Goal: Information Seeking & Learning: Learn about a topic

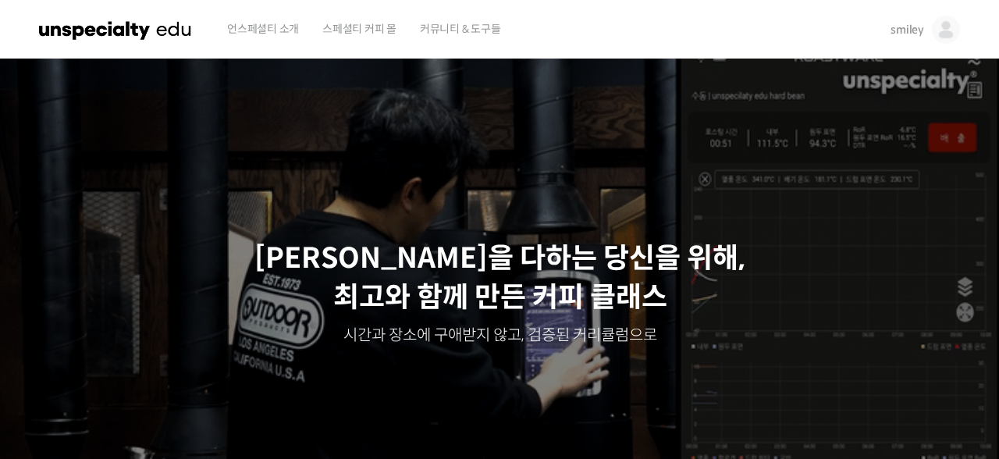
click at [955, 31] on img at bounding box center [946, 30] width 28 height 28
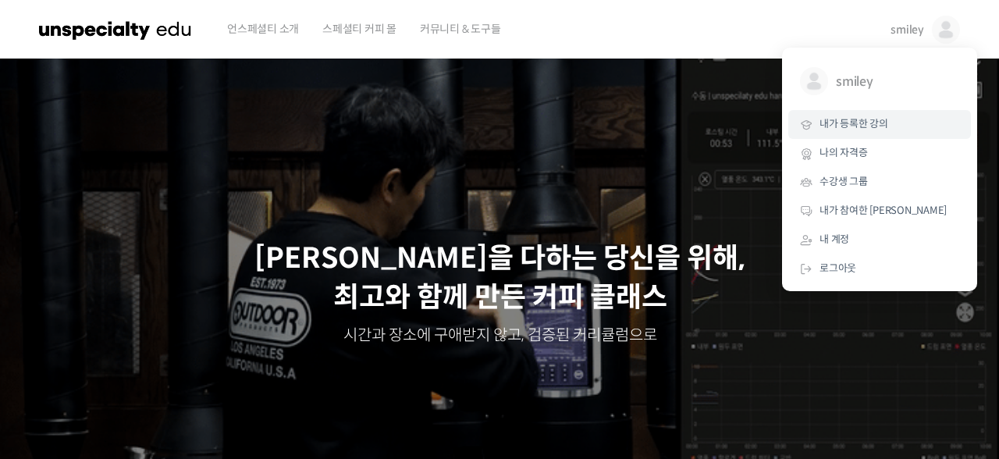
click at [850, 127] on span "내가 등록한 강의" at bounding box center [854, 123] width 69 height 13
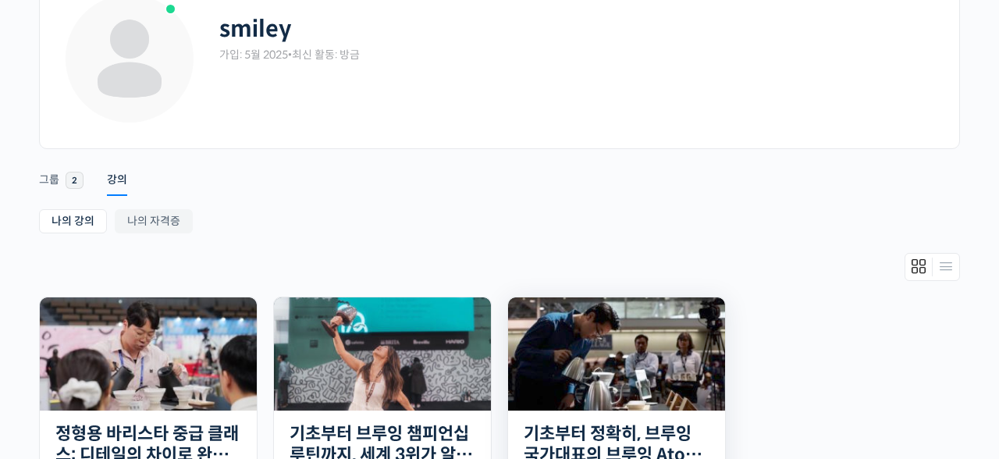
scroll to position [390, 0]
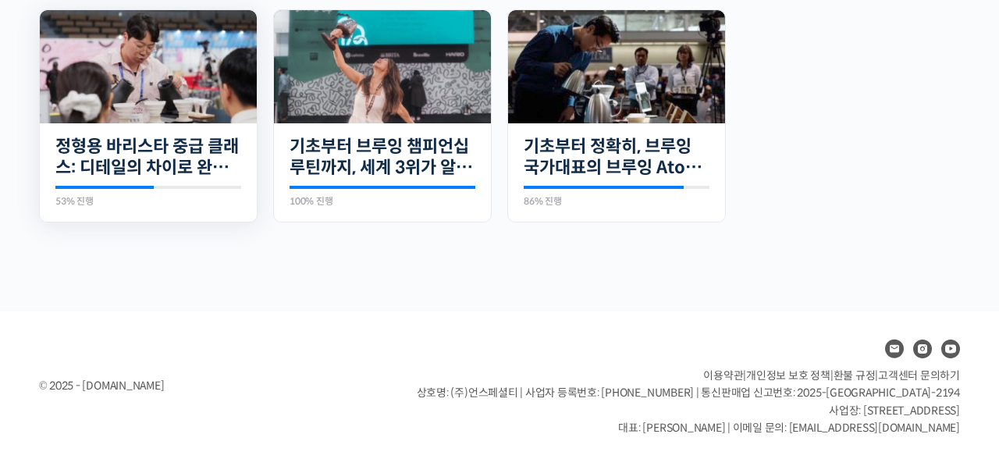
click at [159, 109] on img at bounding box center [148, 66] width 217 height 113
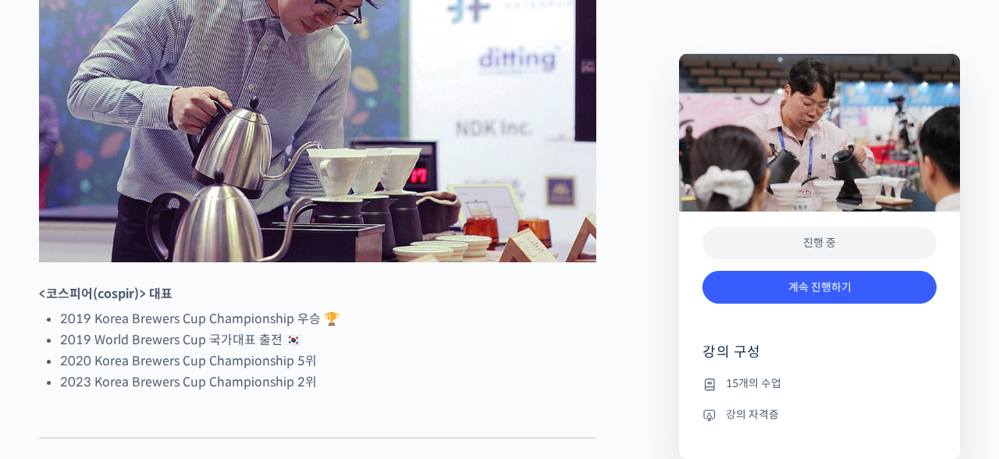
scroll to position [882, 0]
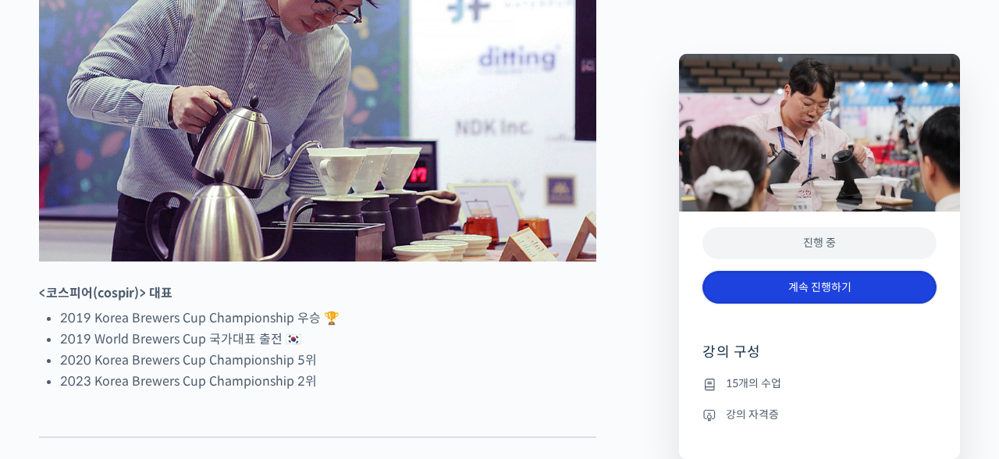
click at [800, 279] on link "계속 진행하기" at bounding box center [820, 288] width 234 height 34
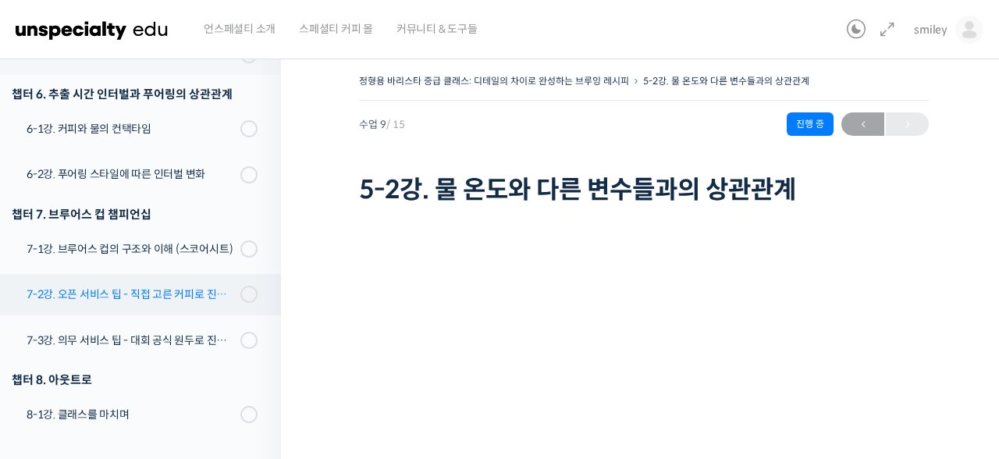
scroll to position [651, 0]
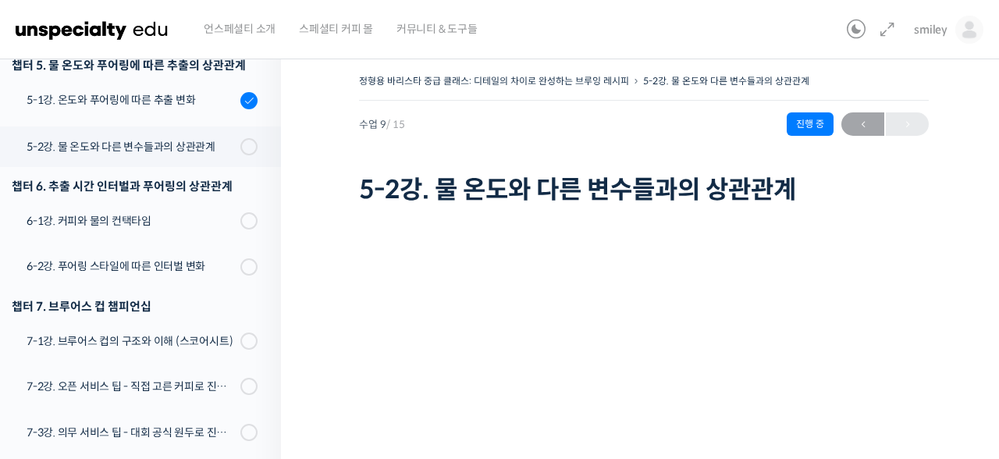
click at [749, 194] on h1 "5-2강. 물 온도와 다른 변수들과의 상관관계" at bounding box center [644, 190] width 570 height 30
click at [886, 34] on icon at bounding box center [887, 29] width 19 height 19
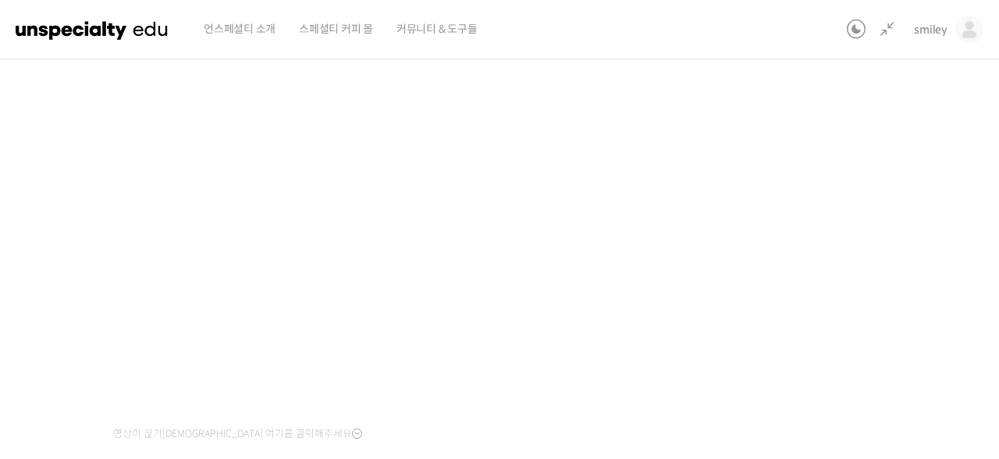
scroll to position [144, 0]
click at [809, 239] on div "정형용 바리스타 중급 클래스: 디테일의 차이로 완성하는 브루잉 레시피 5-2강. 물 온도와 다른 변수들과의 상관관계 진행 중 수업 9 / 15…" at bounding box center [410, 257] width 1038 height 663
click at [795, 287] on div "정형용 바리스타 중급 클래스: 디테일의 차이로 완성하는 브루잉 레시피 5-2강. 물 온도와 다른 변수들과의 상관관계 진행 중 수업 9 / 15…" at bounding box center [410, 257] width 1038 height 663
click at [793, 321] on div "정형용 바리스타 중급 클래스: 디테일의 차이로 완성하는 브루잉 레시피 5-2강. 물 온도와 다른 변수들과의 상관관계 진행 중 수업 9 / 15…" at bounding box center [410, 257] width 1038 height 663
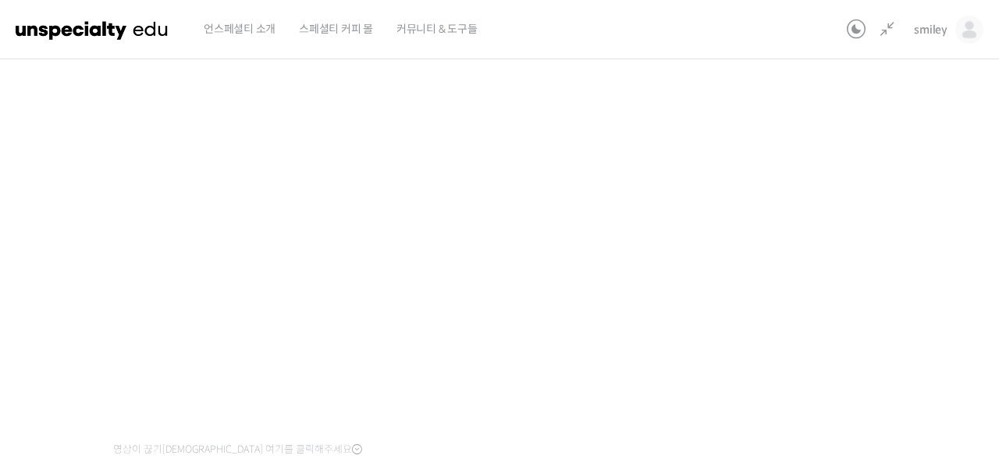
click at [822, 241] on div "정형용 바리스타 중급 클래스: 디테일의 차이로 완성하는 브루잉 레시피 5-2강. 물 온도와 다른 변수들과의 상관관계 진행 중 수업 9 / 15…" at bounding box center [410, 257] width 1038 height 663
click at [822, 333] on div "정형용 바리스타 중급 클래스: 디테일의 차이로 완성하는 브루잉 레시피 5-2강. 물 온도와 다른 변수들과의 상관관계 진행 중 수업 9 / 15…" at bounding box center [410, 257] width 1038 height 663
click at [821, 332] on div "정형용 바리스타 중급 클래스: 디테일의 차이로 완성하는 브루잉 레시피 5-2강. 물 온도와 다른 변수들과의 상관관계 진행 중 수업 9 / 15…" at bounding box center [410, 257] width 1038 height 663
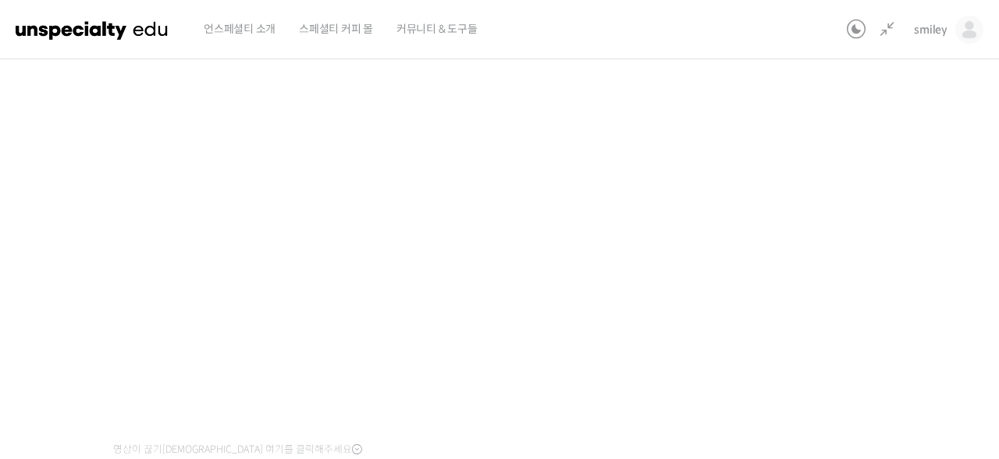
click at [870, 284] on div "정형용 바리스타 중급 클래스: 디테일의 차이로 완성하는 브루잉 레시피 5-2강. 물 온도와 다른 변수들과의 상관관계 진행 중 수업 9 / 15…" at bounding box center [410, 257] width 1038 height 663
click at [853, 210] on div "정형용 바리스타 중급 클래스: 디테일의 차이로 완성하는 브루잉 레시피 5-2강. 물 온도와 다른 변수들과의 상관관계 진행 중 수업 9 / 15…" at bounding box center [410, 257] width 1038 height 663
click at [862, 228] on div "정형용 바리스타 중급 클래스: 디테일의 차이로 완성하는 브루잉 레시피 5-2강. 물 온도와 다른 변수들과의 상관관계 진행 중 수업 9 / 15…" at bounding box center [410, 257] width 1038 height 663
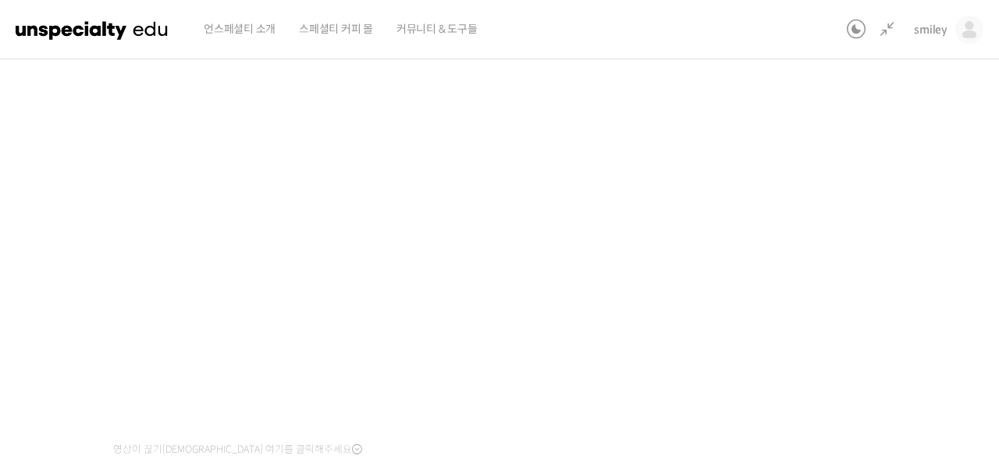
click at [904, 326] on div "정형용 바리스타 중급 클래스: 디테일의 차이로 완성하는 브루잉 레시피 5-2강. 물 온도와 다른 변수들과의 상관관계 진행 중 수업 9 / 15…" at bounding box center [410, 257] width 1038 height 663
click at [858, 279] on div "정형용 바리스타 중급 클래스: 디테일의 차이로 완성하는 브루잉 레시피 5-2강. 물 온도와 다른 변수들과의 상관관계 진행 중 수업 9 / 15…" at bounding box center [410, 247] width 1038 height 663
click at [877, 304] on div "정형용 바리스타 중급 클래스: 디테일의 차이로 완성하는 브루잉 레시피 5-2강. 물 온도와 다른 변수들과의 상관관계 진행 중 수업 9 / 15…" at bounding box center [410, 247] width 1038 height 663
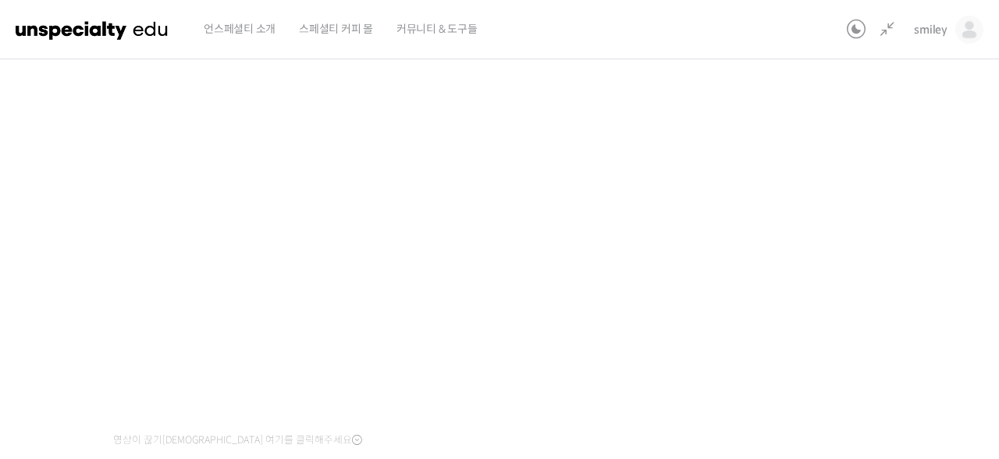
click at [872, 318] on div "정형용 바리스타 중급 클래스: 디테일의 차이로 완성하는 브루잉 레시피 5-2강. 물 온도와 다른 변수들과의 상관관계 진행 중 수업 9 / 15…" at bounding box center [410, 247] width 1038 height 663
click at [856, 304] on div "정형용 바리스타 중급 클래스: 디테일의 차이로 완성하는 브루잉 레시피 5-2강. 물 온도와 다른 변수들과의 상관관계 진행 중 수업 9 / 15…" at bounding box center [410, 247] width 1038 height 663
click at [848, 287] on div "정형용 바리스타 중급 클래스: 디테일의 차이로 완성하는 브루잉 레시피 5-2강. 물 온도와 다른 변수들과의 상관관계 진행 중 수업 9 / 15…" at bounding box center [410, 247] width 1038 height 663
click at [842, 288] on div "정형용 바리스타 중급 클래스: 디테일의 차이로 완성하는 브루잉 레시피 5-2강. 물 온도와 다른 변수들과의 상관관계 진행 중 수업 9 / 15…" at bounding box center [410, 247] width 1038 height 663
click at [848, 276] on div "정형용 바리스타 중급 클래스: 디테일의 차이로 완성하는 브루잉 레시피 5-2강. 물 온도와 다른 변수들과의 상관관계 진행 중 수업 9 / 15…" at bounding box center [410, 247] width 1038 height 663
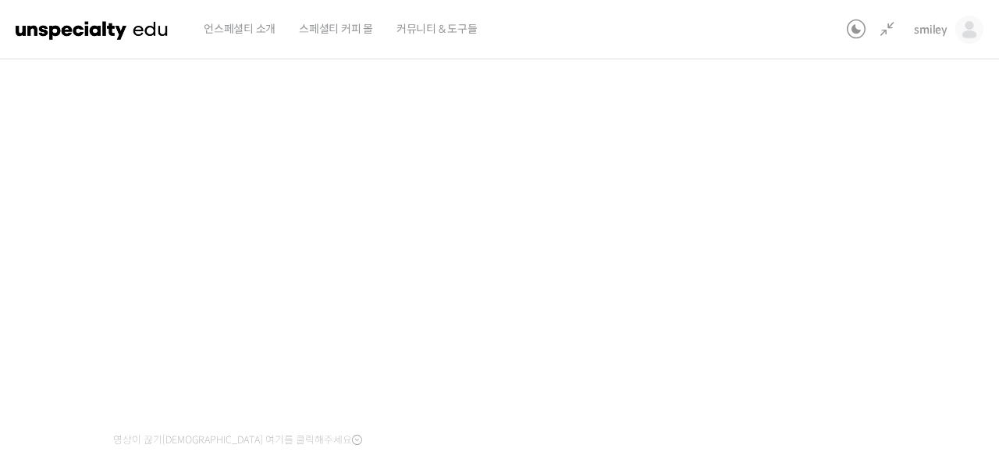
scroll to position [304, 0]
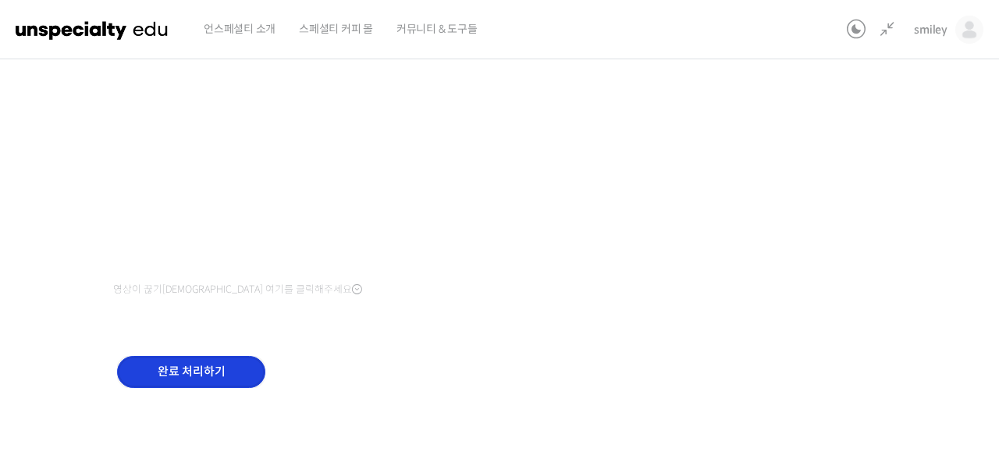
click at [219, 377] on input "완료 처리하기" at bounding box center [191, 372] width 148 height 32
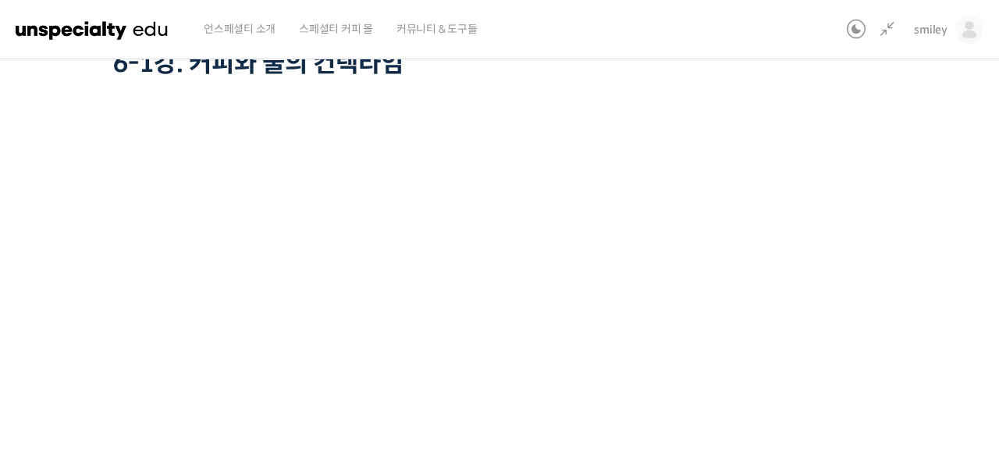
scroll to position [148, 0]
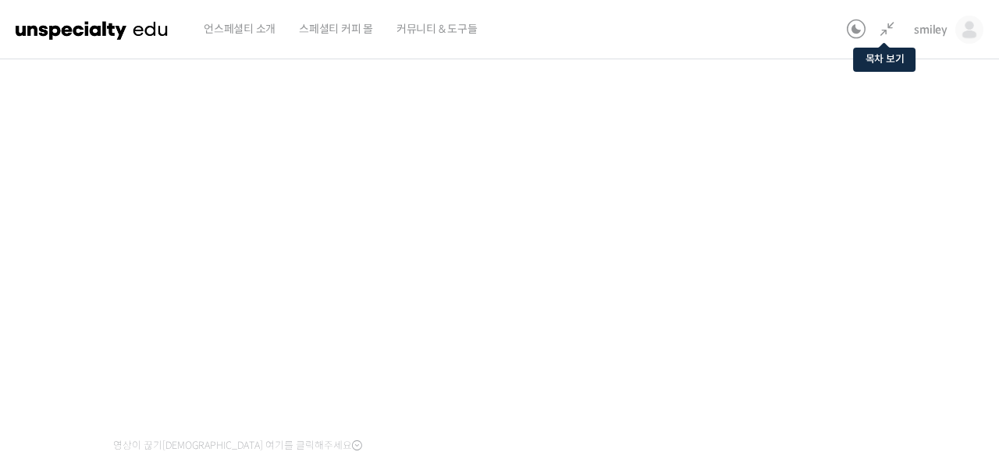
click at [891, 22] on icon at bounding box center [887, 29] width 19 height 19
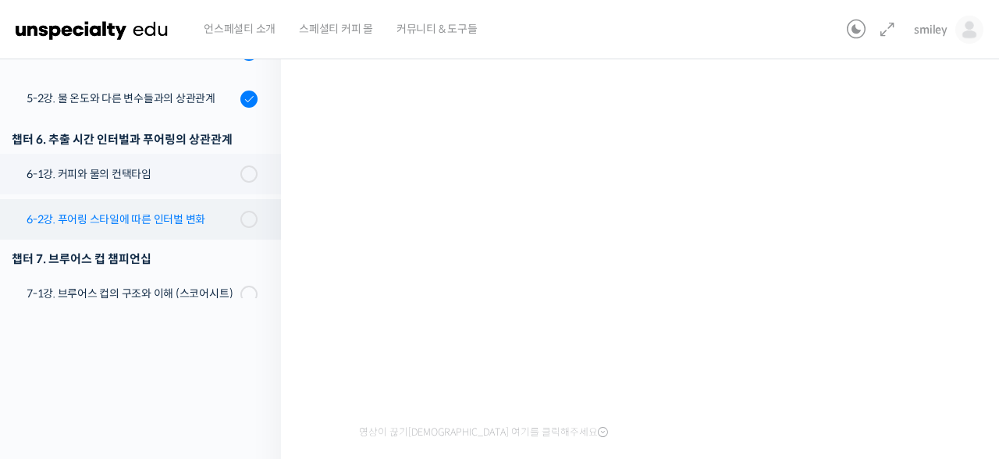
scroll to position [551, 0]
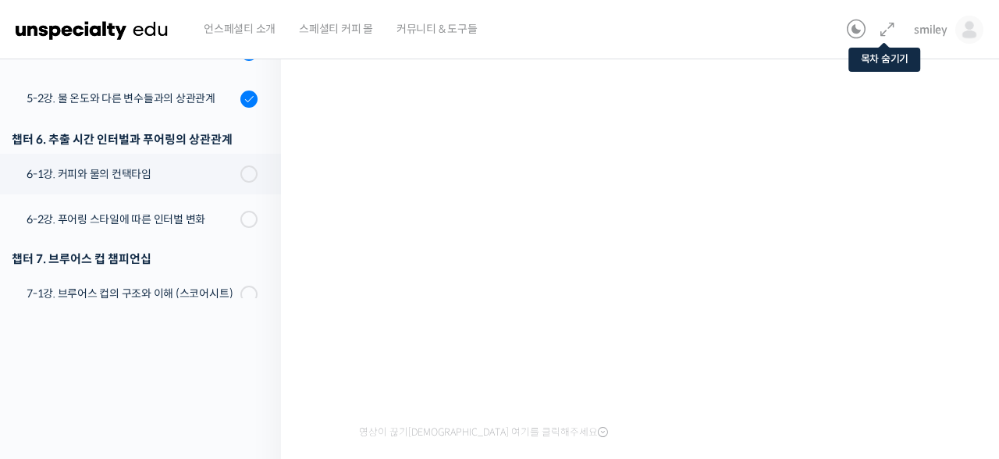
click at [886, 22] on icon at bounding box center [887, 29] width 19 height 19
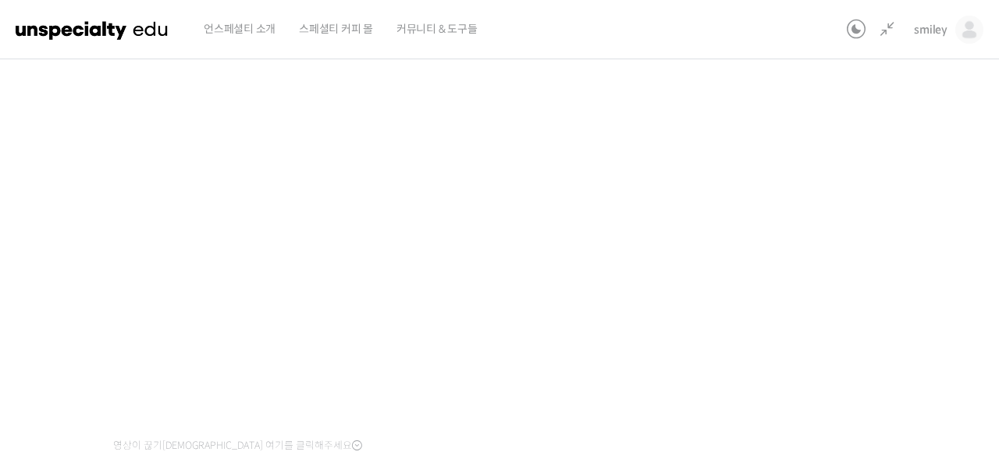
click at [846, 248] on div "정형용 바리스타 중급 클래스: 디테일의 차이로 완성하는 브루잉 레시피 6-1강. 커피와 물의 컨택타임 진행 중 수업 10 / 15 진행 중 ←…" at bounding box center [410, 253] width 1038 height 663
click at [845, 251] on div "정형용 바리스타 중급 클래스: 디테일의 차이로 완성하는 브루잉 레시피 6-1강. 커피와 물의 컨택타임 진행 중 수업 10 / 15 진행 중 ←…" at bounding box center [410, 253] width 1038 height 663
click at [810, 76] on div "정형용 바리스타 중급 클래스: 디테일의 차이로 완성하는 브루잉 레시피 6-1강. 커피와 물의 컨택타임 진행 중 수업 10 / 15 진행 중 ←…" at bounding box center [410, 253] width 1038 height 663
drag, startPoint x: 831, startPoint y: 156, endPoint x: 792, endPoint y: 392, distance: 238.9
click at [832, 157] on div "정형용 바리스타 중급 클래스: 디테일의 차이로 완성하는 브루잉 레시피 6-1강. 커피와 물의 컨택타임 진행 중 수업 10 / 15 진행 중 ←…" at bounding box center [410, 253] width 1038 height 663
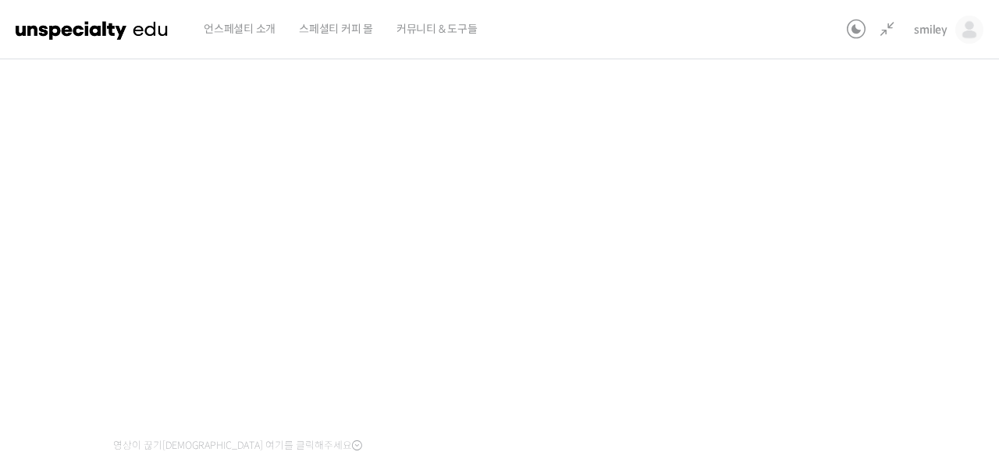
click at [784, 272] on div "정형용 바리스타 중급 클래스: 디테일의 차이로 완성하는 브루잉 레시피 6-1강. 커피와 물의 컨택타임 진행 중 수업 10 / 15 진행 중 ←…" at bounding box center [410, 253] width 1038 height 663
click at [752, 261] on div "정형용 바리스타 중급 클래스: 디테일의 차이로 완성하는 브루잉 레시피 6-1강. 커피와 물의 컨택타임 진행 중 수업 10 / 15 진행 중 ←…" at bounding box center [410, 253] width 1038 height 663
click at [774, 260] on div "정형용 바리스타 중급 클래스: 디테일의 차이로 완성하는 브루잉 레시피 6-1강. 커피와 물의 컨택타임 진행 중 수업 10 / 15 진행 중 ←…" at bounding box center [410, 253] width 1038 height 663
click at [812, 315] on div "정형용 바리스타 중급 클래스: 디테일의 차이로 완성하는 브루잉 레시피 6-1강. 커피와 물의 컨택타임 진행 중 수업 10 / 15 진행 중 ←…" at bounding box center [410, 253] width 1038 height 663
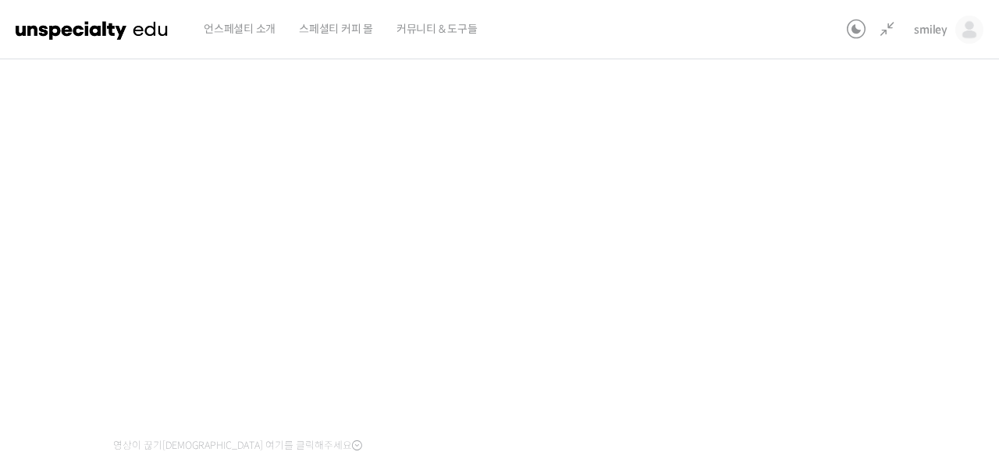
click at [780, 271] on div "정형용 바리스타 중급 클래스: 디테일의 차이로 완성하는 브루잉 레시피 6-1강. 커피와 물의 컨택타임 진행 중 수업 10 / 15 진행 중 ←…" at bounding box center [410, 253] width 1038 height 663
click at [797, 308] on div "정형용 바리스타 중급 클래스: 디테일의 차이로 완성하는 브루잉 레시피 6-1강. 커피와 물의 컨택타임 진행 중 수업 10 / 15 진행 중 ←…" at bounding box center [410, 253] width 1038 height 663
click at [792, 308] on div "정형용 바리스타 중급 클래스: 디테일의 차이로 완성하는 브루잉 레시피 6-1강. 커피와 물의 컨택타임 진행 중 수업 10 / 15 진행 중 ←…" at bounding box center [410, 253] width 1038 height 663
click at [817, 279] on div "정형용 바리스타 중급 클래스: 디테일의 차이로 완성하는 브루잉 레시피 6-1강. 커피와 물의 컨택타임 진행 중 수업 10 / 15 진행 중 ←…" at bounding box center [410, 253] width 1038 height 663
click at [890, 295] on div "정형용 바리스타 중급 클래스: 디테일의 차이로 완성하는 브루잉 레시피 6-1강. 커피와 물의 컨택타임 진행 중 수업 10 / 15 진행 중 ←…" at bounding box center [410, 253] width 1038 height 663
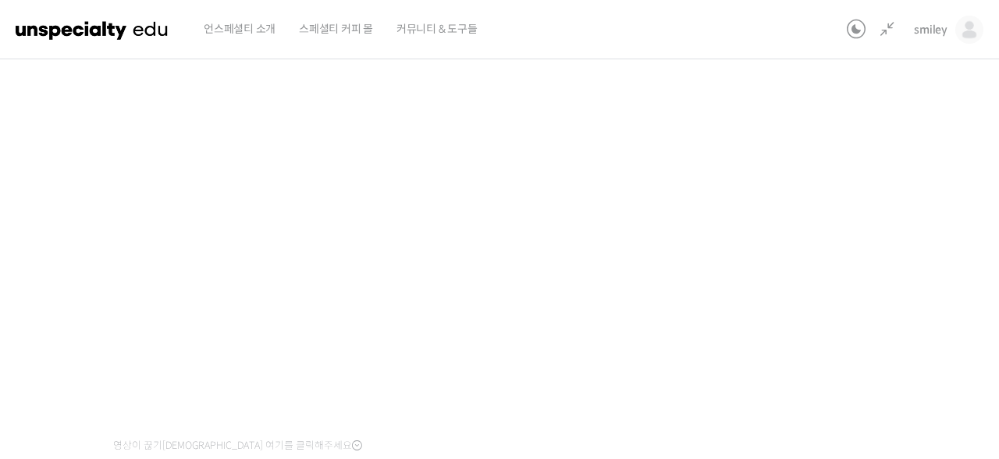
click at [814, 260] on div "정형용 바리스타 중급 클래스: 디테일의 차이로 완성하는 브루잉 레시피 6-1강. 커피와 물의 컨택타임 진행 중 수업 10 / 15 진행 중 ←…" at bounding box center [410, 253] width 1038 height 663
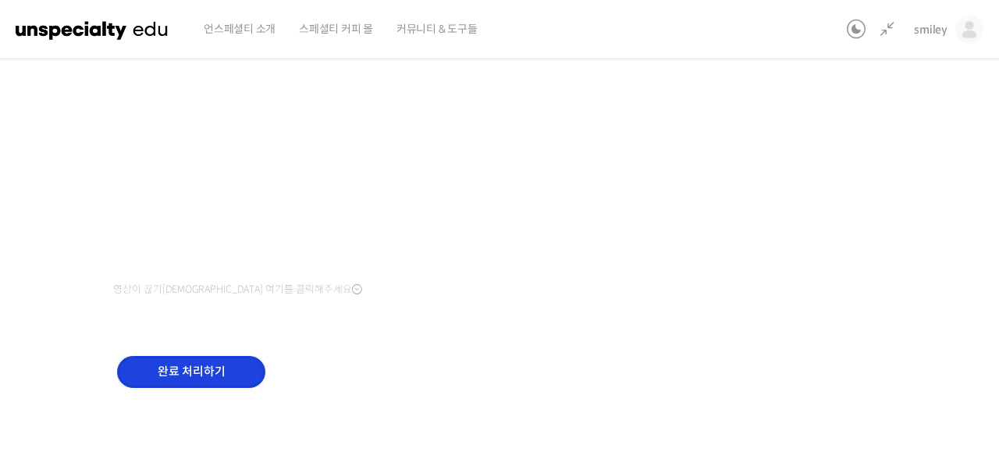
click at [176, 372] on input "완료 처리하기" at bounding box center [191, 372] width 148 height 32
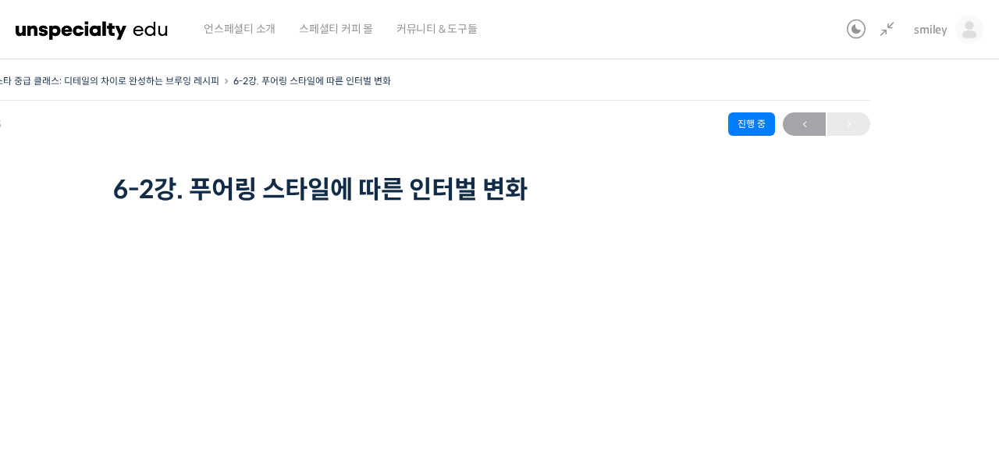
scroll to position [745, 0]
click at [873, 281] on div "정형용 바리스타 중급 클래스: 디테일의 차이로 완성하는 브루잉 레시피 6-2강. 푸어링 스타일에 따른 인터벌 변화 진행 중 수업 11 / 15…" at bounding box center [410, 401] width 1038 height 663
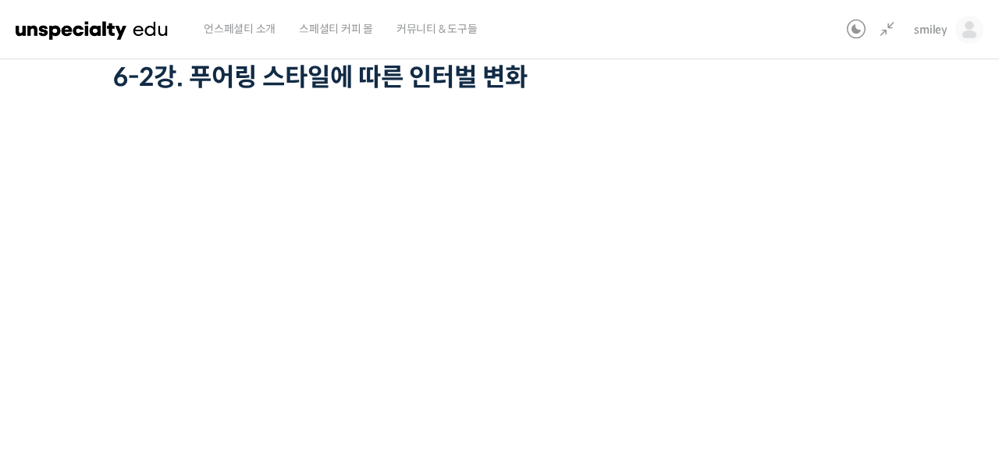
scroll to position [142, 0]
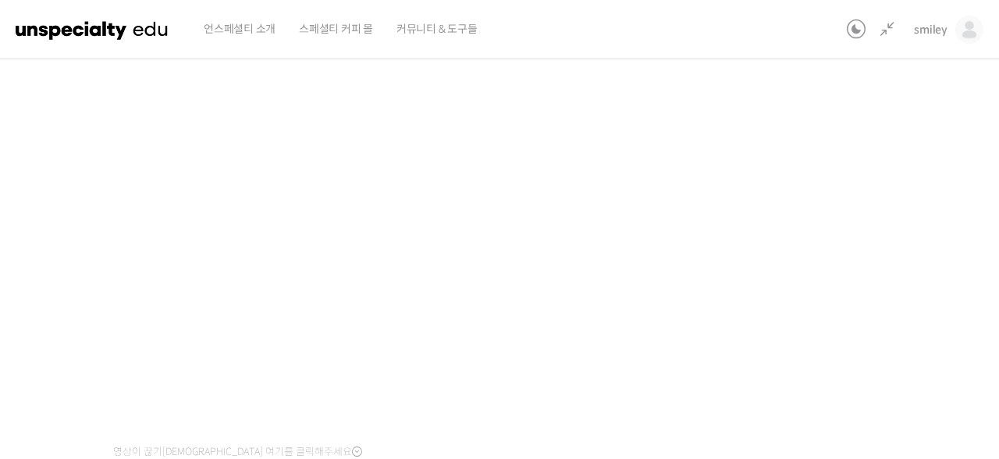
click at [781, 278] on div "정형용 바리스타 중급 클래스: 디테일의 차이로 완성하는 브루잉 레시피 6-2강. 푸어링 스타일에 따른 인터벌 변화 진행 중 수업 11 / 15…" at bounding box center [410, 259] width 1038 height 663
click at [772, 294] on div "정형용 바리스타 중급 클래스: 디테일의 차이로 완성하는 브루잉 레시피 6-2강. 푸어링 스타일에 따른 인터벌 변화 진행 중 수업 11 / 15…" at bounding box center [410, 255] width 1038 height 663
click at [850, 310] on div "정형용 바리스타 중급 클래스: 디테일의 차이로 완성하는 브루잉 레시피 6-2강. 푸어링 스타일에 따른 인터벌 변화 진행 중 수업 11 / 15…" at bounding box center [410, 255] width 1038 height 663
drag, startPoint x: 575, startPoint y: 116, endPoint x: 789, endPoint y: 254, distance: 255.3
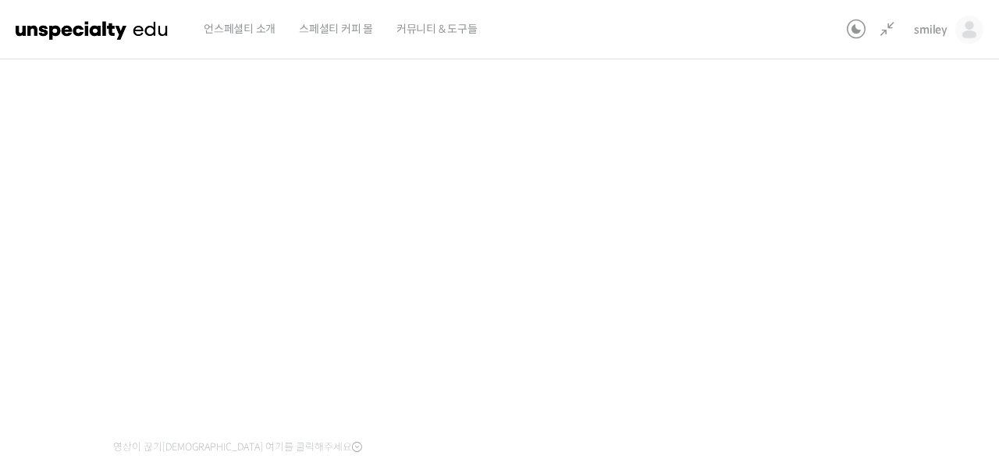
click at [789, 254] on div "정형용 바리스타 중급 클래스: 디테일의 차이로 완성하는 브루잉 레시피 6-2강. 푸어링 스타일에 따른 인터벌 변화 진행 중 수업 11 / 15…" at bounding box center [410, 255] width 1038 height 663
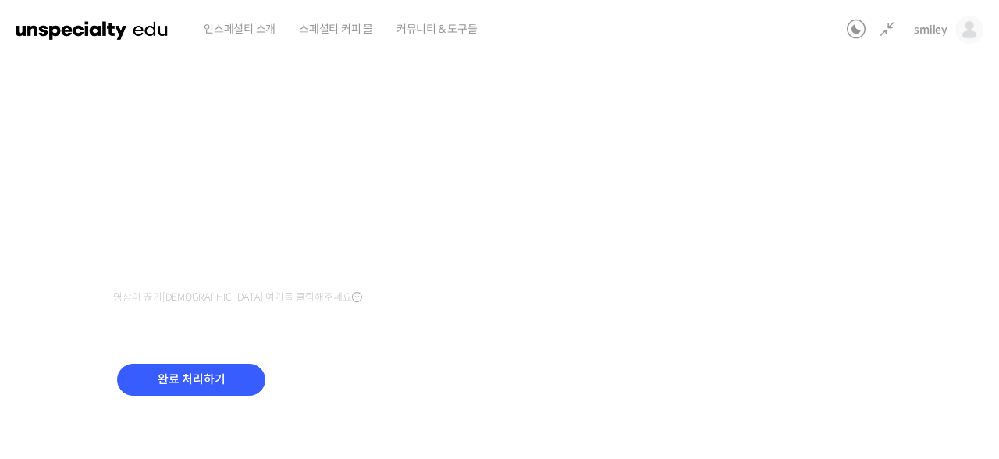
scroll to position [304, 0]
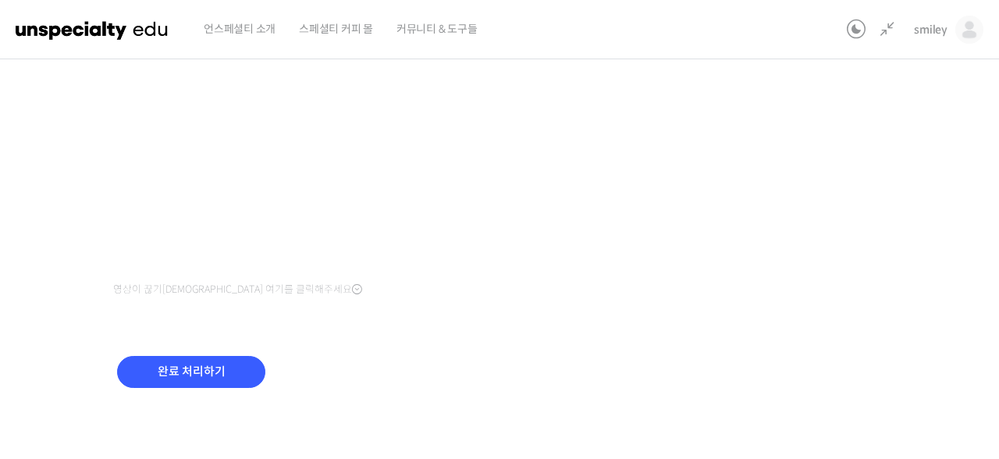
drag, startPoint x: 789, startPoint y: 254, endPoint x: 770, endPoint y: 304, distance: 53.4
click at [770, 304] on div "정형용 바리스타 중급 클래스: 디테일의 차이로 완성하는 브루잉 레시피 6-2강. 푸어링 스타일에 따른 인터벌 변화 진행 중 수업 11 / 15…" at bounding box center [410, 97] width 1038 height 663
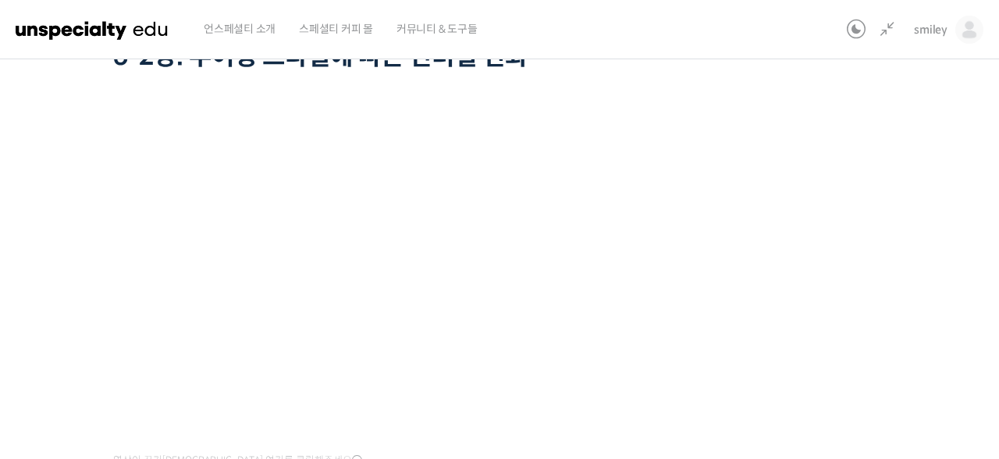
scroll to position [149, 0]
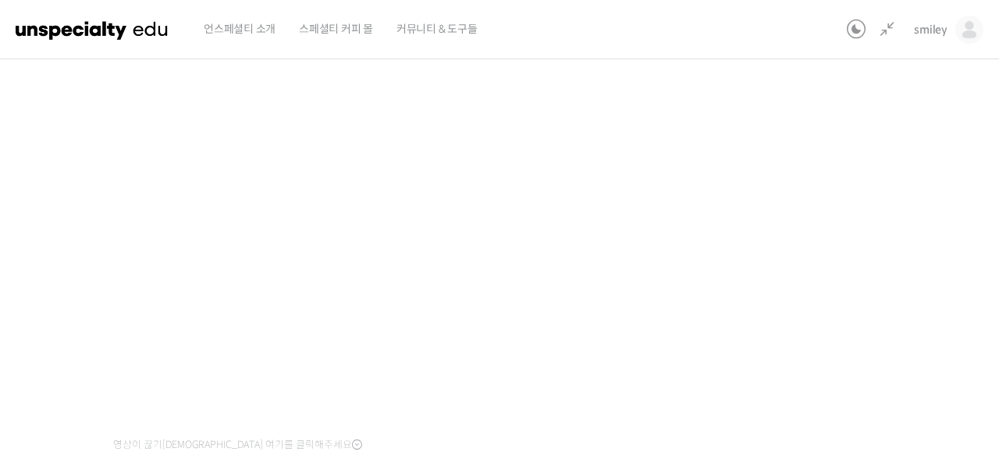
click at [827, 323] on div "정형용 바리스타 중급 클래스: 디테일의 차이로 완성하는 브루잉 레시피 6-2강. 푸어링 스타일에 따른 인터벌 변화 진행 중 수업 11 / 15…" at bounding box center [410, 252] width 1038 height 663
drag, startPoint x: 770, startPoint y: 304, endPoint x: 730, endPoint y: 308, distance: 40.9
click at [730, 308] on div "정형용 바리스타 중급 클래스: 디테일의 차이로 완성하는 브루잉 레시피 6-2강. 푸어링 스타일에 따른 인터벌 변화 진행 중 수업 11 / 15…" at bounding box center [410, 252] width 1038 height 663
drag, startPoint x: 730, startPoint y: 308, endPoint x: 847, endPoint y: 278, distance: 121.0
click at [847, 278] on div "정형용 바리스타 중급 클래스: 디테일의 차이로 완성하는 브루잉 레시피 6-2강. 푸어링 스타일에 따른 인터벌 변화 진행 중 수업 11 / 15…" at bounding box center [410, 252] width 1038 height 663
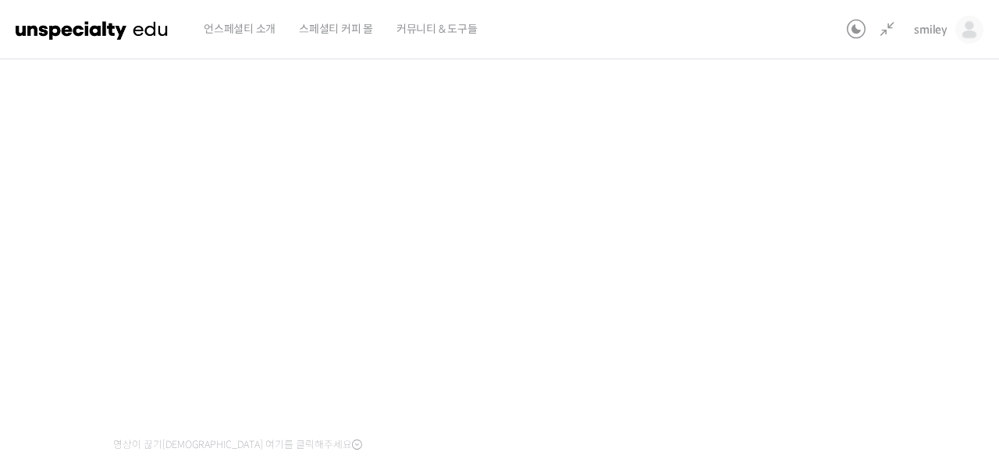
drag, startPoint x: 847, startPoint y: 278, endPoint x: 775, endPoint y: 323, distance: 84.9
click at [775, 323] on div "정형용 바리스타 중급 클래스: 디테일의 차이로 완성하는 브루잉 레시피 6-2강. 푸어링 스타일에 따른 인터벌 변화 진행 중 수업 11 / 15…" at bounding box center [410, 252] width 1038 height 663
drag, startPoint x: 775, startPoint y: 323, endPoint x: 777, endPoint y: 299, distance: 24.2
click at [777, 299] on div "정형용 바리스타 중급 클래스: 디테일의 차이로 완성하는 브루잉 레시피 6-2강. 푸어링 스타일에 따른 인터벌 변화 진행 중 수업 11 / 15…" at bounding box center [410, 252] width 1038 height 663
click at [791, 284] on div "정형용 바리스타 중급 클래스: 디테일의 차이로 완성하는 브루잉 레시피 6-2강. 푸어링 스타일에 따른 인터벌 변화 진행 중 수업 11 / 15…" at bounding box center [410, 252] width 1038 height 663
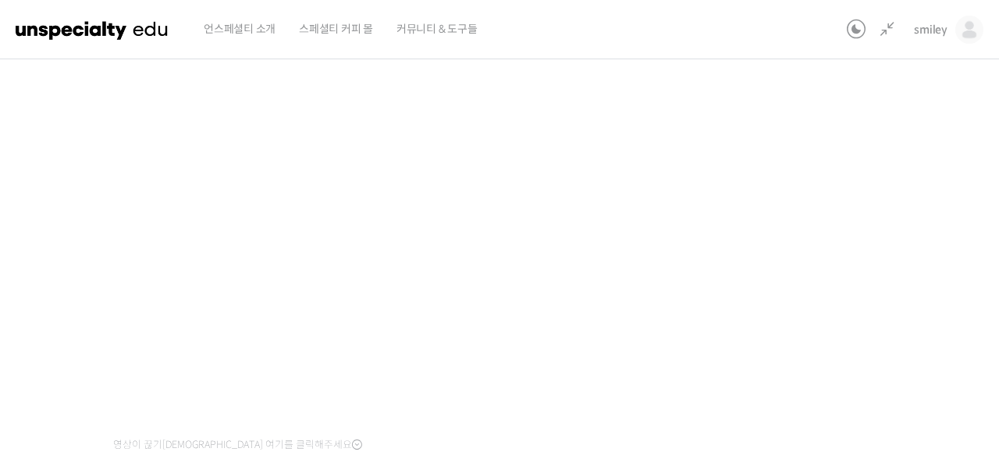
drag, startPoint x: 777, startPoint y: 299, endPoint x: 834, endPoint y: 281, distance: 60.5
click at [834, 281] on div "정형용 바리스타 중급 클래스: 디테일의 차이로 완성하는 브루잉 레시피 6-2강. 푸어링 스타일에 따른 인터벌 변화 진행 중 수업 11 / 15…" at bounding box center [410, 252] width 1038 height 663
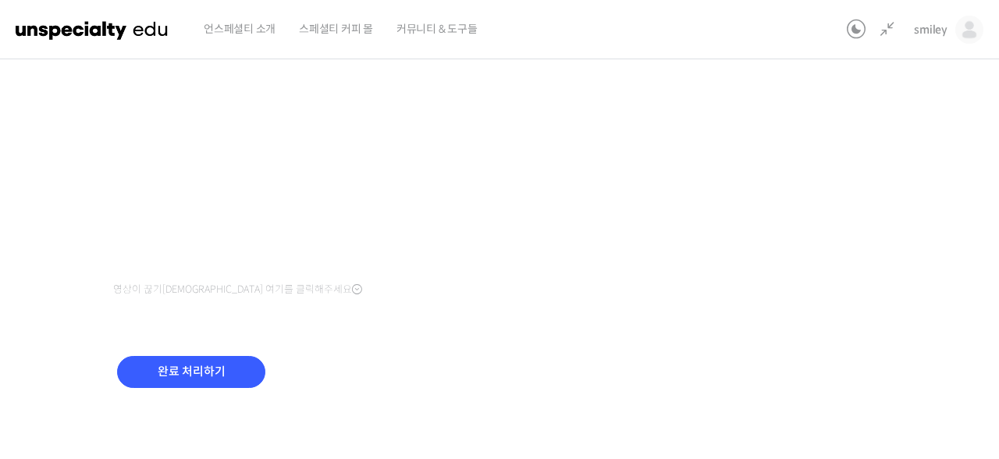
scroll to position [291, 0]
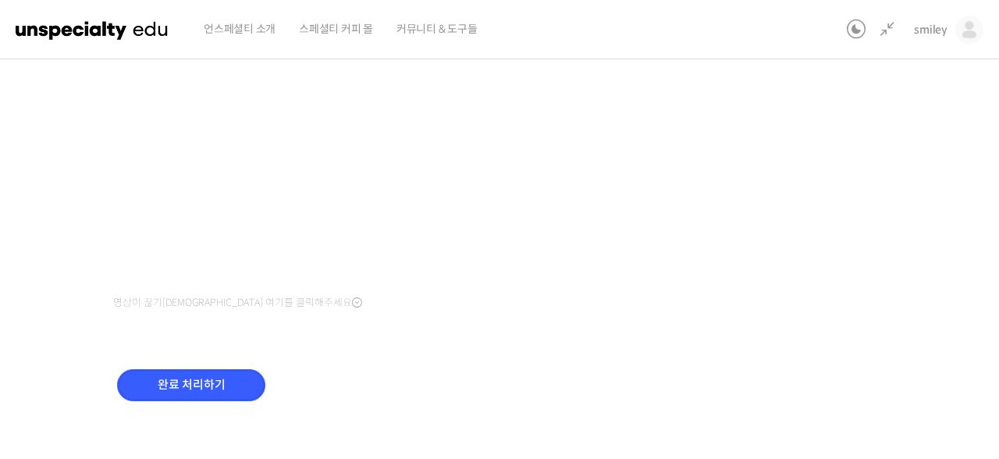
click at [178, 391] on input "완료 처리하기" at bounding box center [191, 385] width 148 height 32
click at [214, 382] on input "완료 처리하기" at bounding box center [191, 385] width 148 height 32
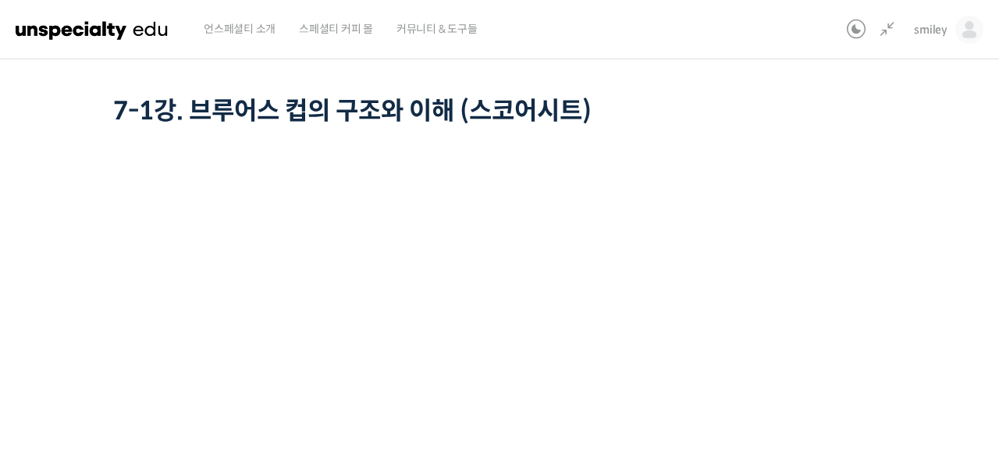
scroll to position [166, 0]
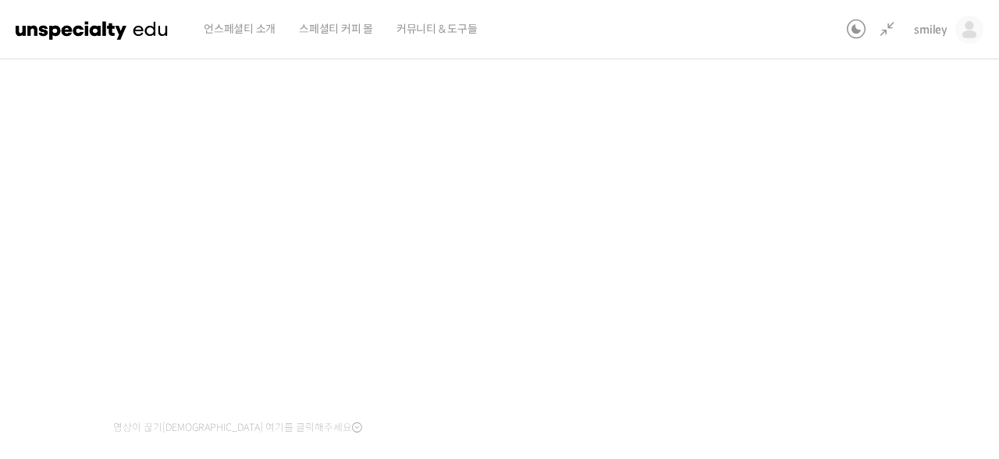
click at [893, 307] on div "정형용 바리스타 중급 클래스: 디테일의 차이로 완성하는 브루잉 레시피 7-1강. 브루어스 컵의 구조와 이해 (스코어시트) 진행 중 수업 12 …" at bounding box center [410, 235] width 1038 height 663
click at [892, 307] on div "정형용 바리스타 중급 클래스: 디테일의 차이로 완성하는 브루잉 레시피 7-1강. 브루어스 컵의 구조와 이해 (스코어시트) 진행 중 수업 12 …" at bounding box center [410, 241] width 1038 height 663
drag, startPoint x: 0, startPoint y: 0, endPoint x: 868, endPoint y: 340, distance: 932.3
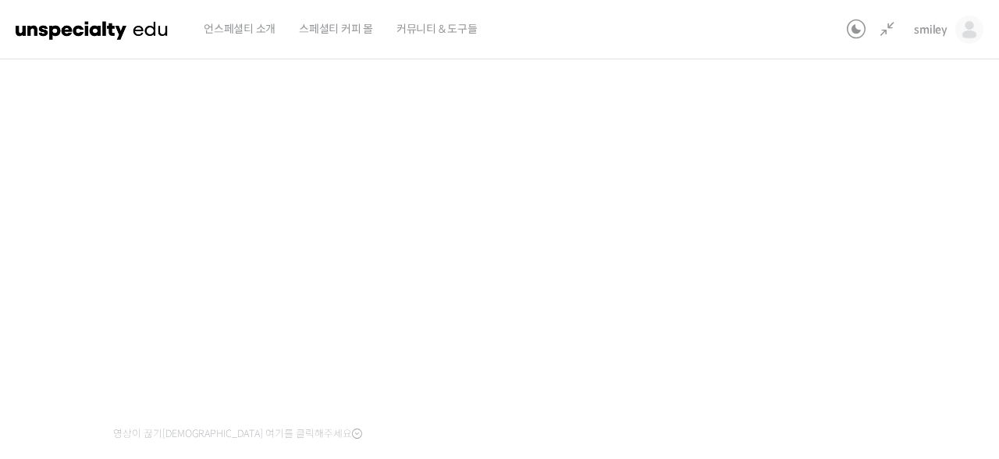
click at [868, 340] on div "정형용 바리스타 중급 클래스: 디테일의 차이로 완성하는 브루잉 레시피 7-1강. 브루어스 컵의 구조와 이해 (스코어시트) 진행 중 수업 12 …" at bounding box center [410, 241] width 1038 height 663
drag, startPoint x: 868, startPoint y: 340, endPoint x: 838, endPoint y: 343, distance: 29.8
click at [838, 343] on div "정형용 바리스타 중급 클래스: 디테일의 차이로 완성하는 브루잉 레시피 7-1강. 브루어스 컵의 구조와 이해 (스코어시트) 진행 중 수업 12 …" at bounding box center [410, 241] width 1038 height 663
click at [817, 212] on div "정형용 바리스타 중급 클래스: 디테일의 차이로 완성하는 브루잉 레시피 7-1강. 브루어스 컵의 구조와 이해 (스코어시트) 진행 중 수업 12 …" at bounding box center [410, 241] width 1038 height 663
click at [866, 265] on div "정형용 바리스타 중급 클래스: 디테일의 차이로 완성하는 브루잉 레시피 7-1강. 브루어스 컵의 구조와 이해 (스코어시트) 진행 중 수업 12 …" at bounding box center [410, 241] width 1038 height 663
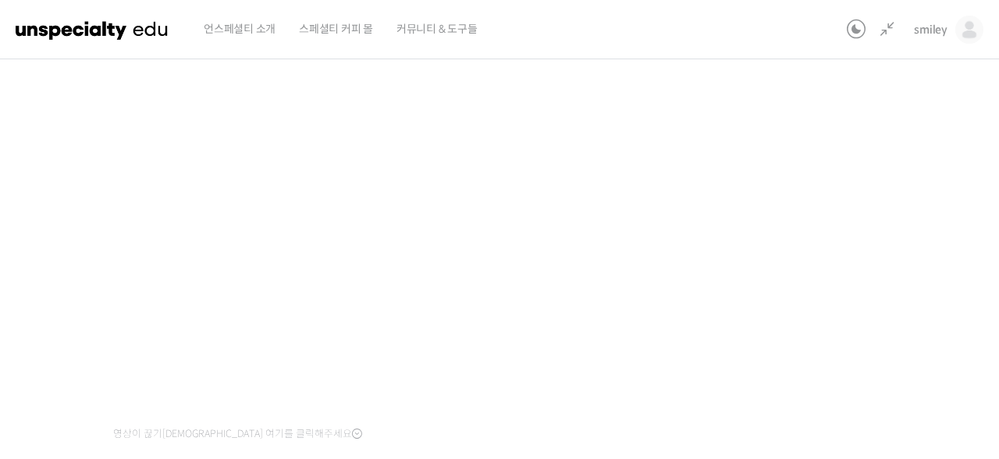
click at [762, 165] on div "정형용 바리스타 중급 클래스: 디테일의 차이로 완성하는 브루잉 레시피 7-1강. 브루어스 컵의 구조와 이해 (스코어시트) 진행 중 수업 12 …" at bounding box center [410, 241] width 1038 height 663
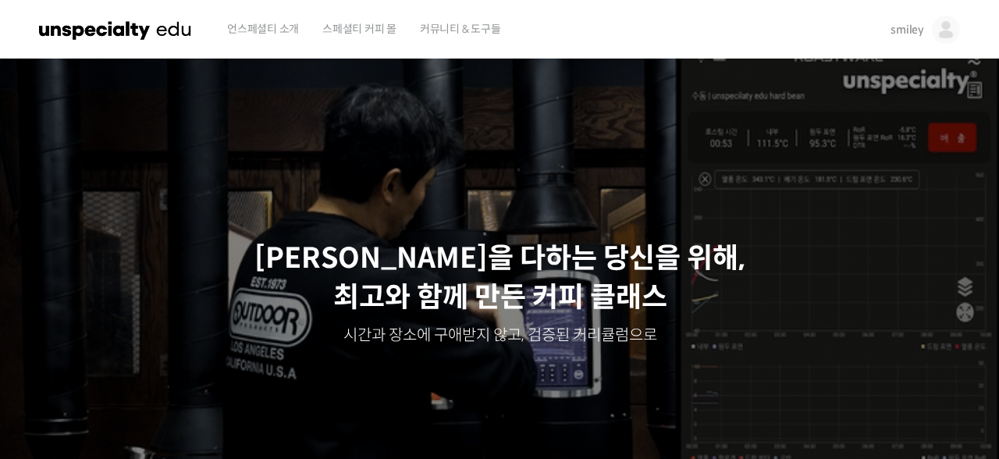
click at [333, 39] on span "스페셜티 커피 몰" at bounding box center [359, 28] width 74 height 59
